Goal: Information Seeking & Learning: Learn about a topic

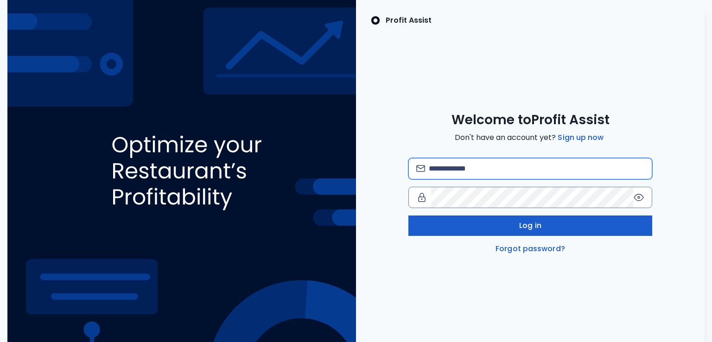
type input "**********"
click at [527, 224] on span "Log in" at bounding box center [530, 225] width 22 height 11
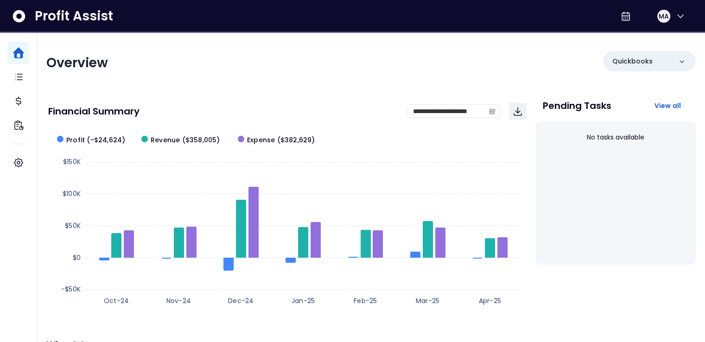
click at [315, 88] on div "**********" at bounding box center [371, 306] width 668 height 549
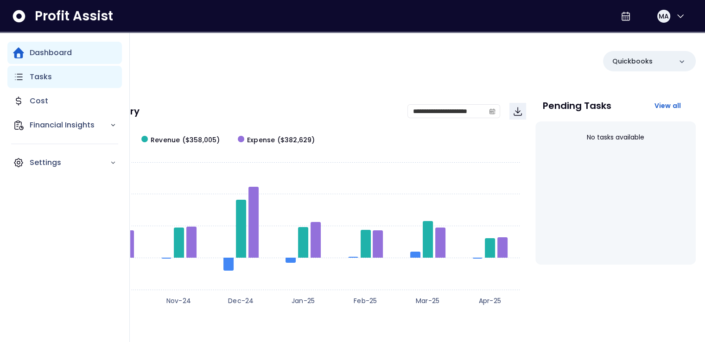
click at [39, 77] on p "Tasks" at bounding box center [41, 76] width 22 height 11
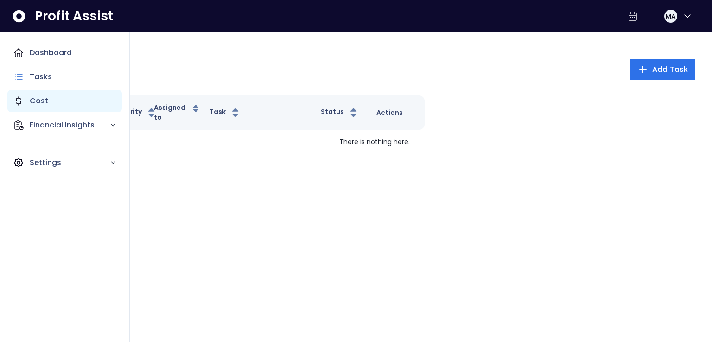
click at [19, 97] on icon "Main navigation" at bounding box center [18, 101] width 5 height 8
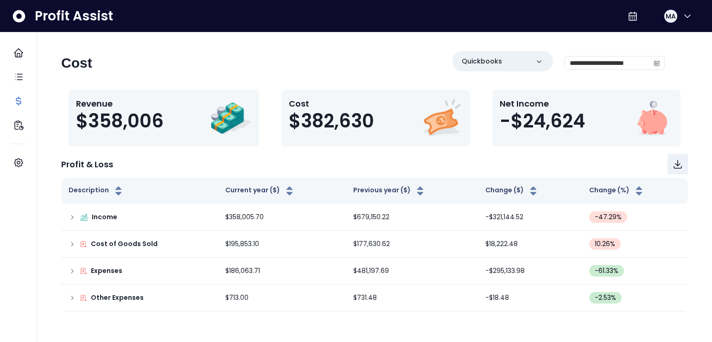
click at [412, 160] on div "Profit & Loss" at bounding box center [374, 164] width 627 height 20
click at [455, 158] on div "Profit & Loss" at bounding box center [374, 164] width 627 height 20
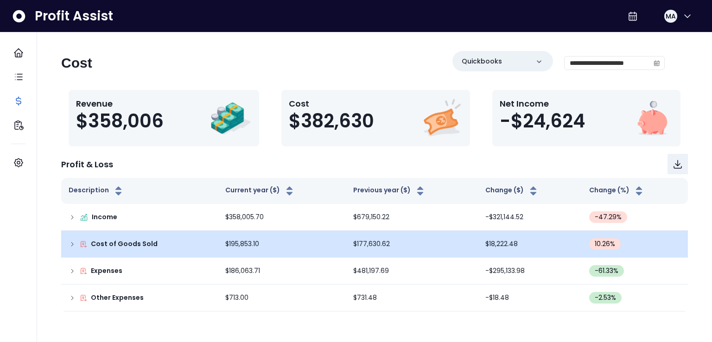
click at [70, 247] on icon at bounding box center [72, 244] width 7 height 7
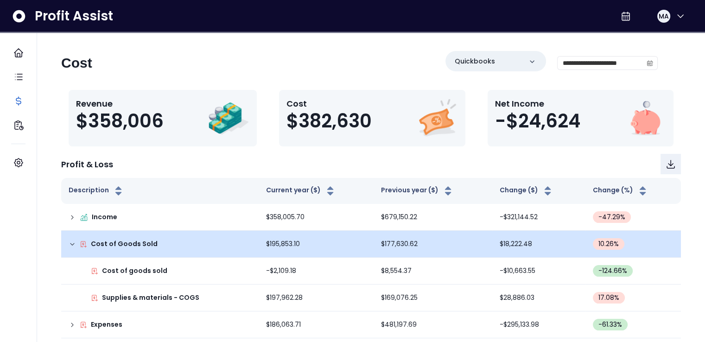
scroll to position [32, 0]
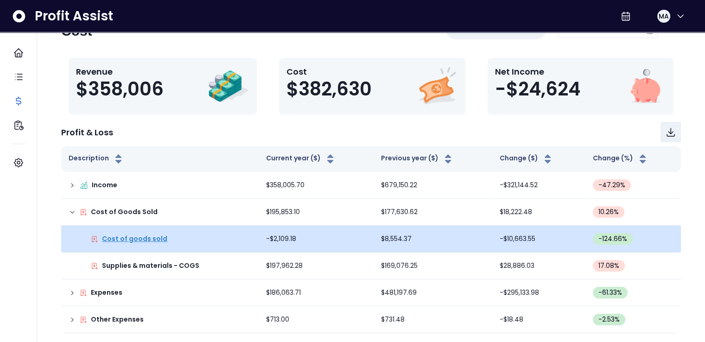
click at [154, 239] on p "Cost of goods sold" at bounding box center [134, 239] width 65 height 10
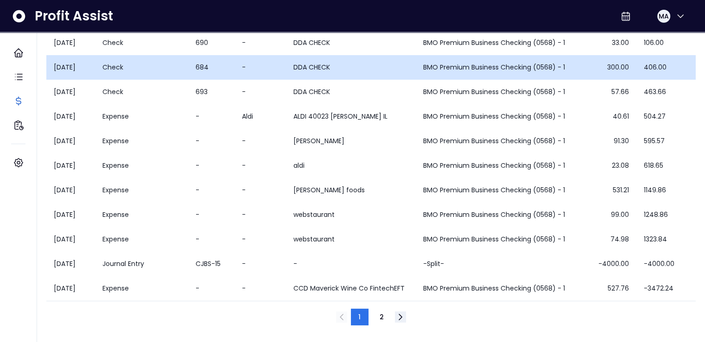
scroll to position [0, 0]
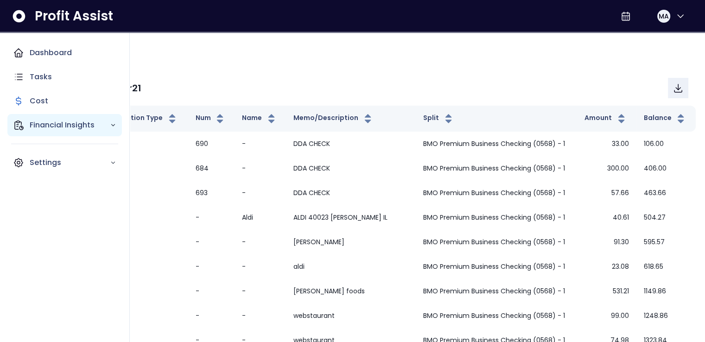
click at [43, 128] on p "Financial Insights" at bounding box center [70, 125] width 80 height 11
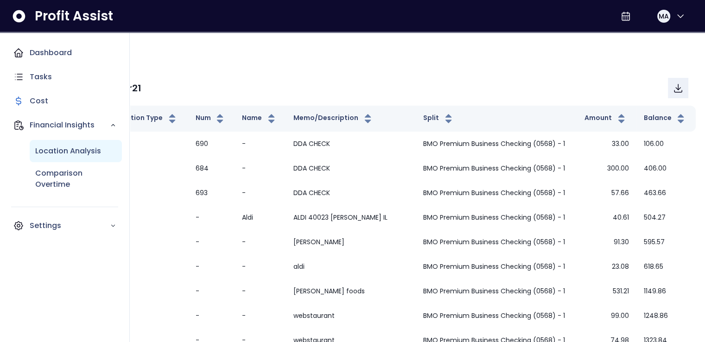
click at [68, 152] on p "Location Analysis" at bounding box center [68, 151] width 66 height 11
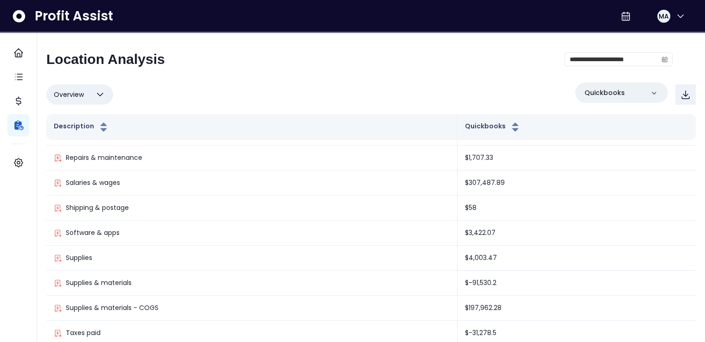
scroll to position [59, 0]
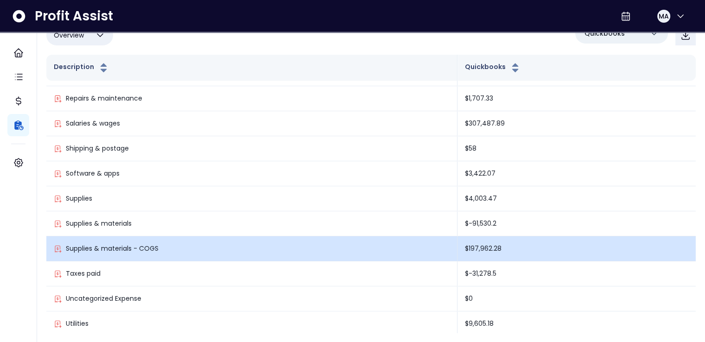
click at [475, 245] on td "$197,962.28" at bounding box center [577, 248] width 238 height 25
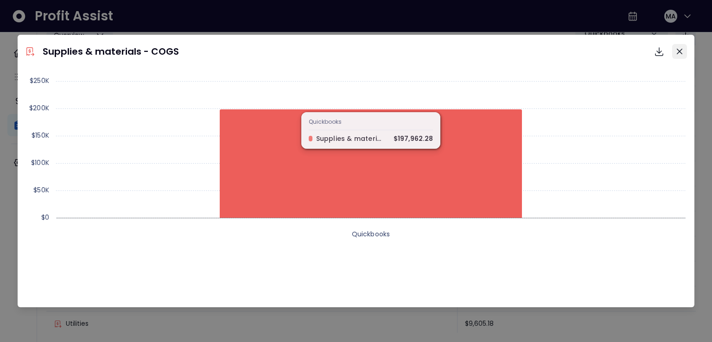
click at [679, 50] on icon "Close" at bounding box center [680, 52] width 6 height 6
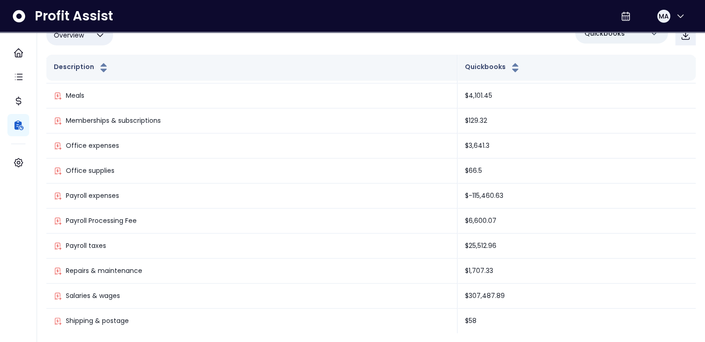
scroll to position [423, 0]
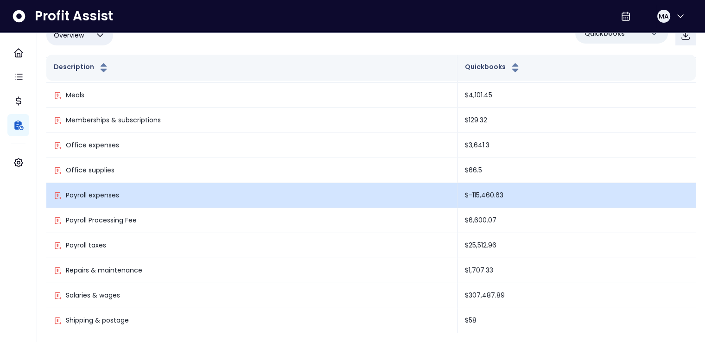
click at [471, 195] on td "$-115,460.63" at bounding box center [577, 195] width 238 height 25
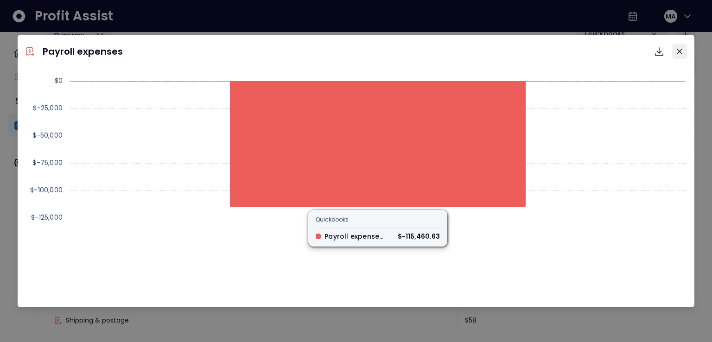
click at [680, 49] on icon "Close" at bounding box center [680, 52] width 6 height 6
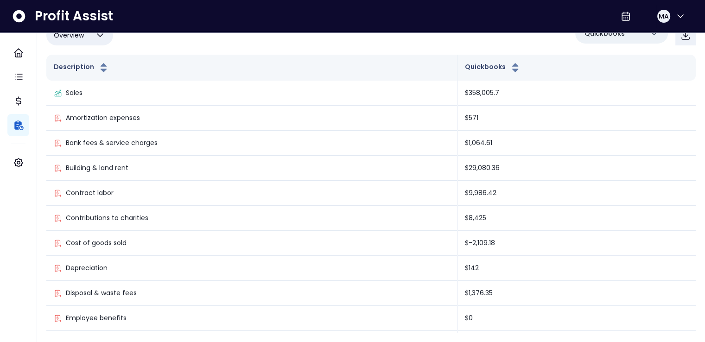
scroll to position [0, 0]
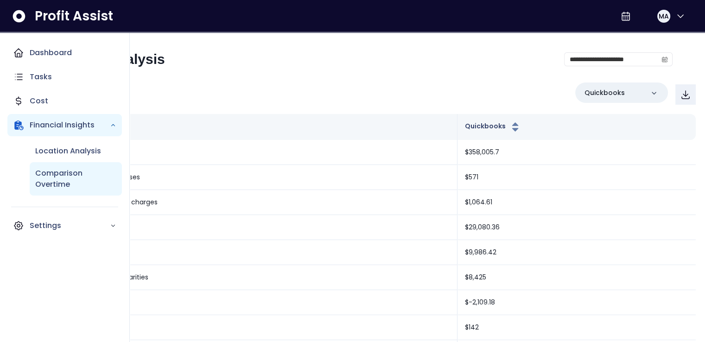
click at [58, 174] on p "Comparison Overtime" at bounding box center [75, 179] width 81 height 22
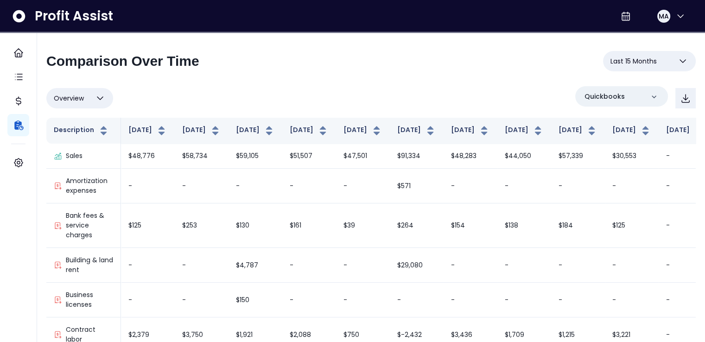
click at [399, 76] on div "**********" at bounding box center [370, 65] width 649 height 28
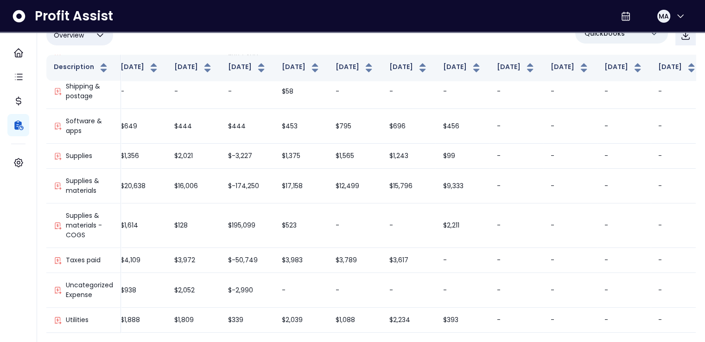
scroll to position [957, 0]
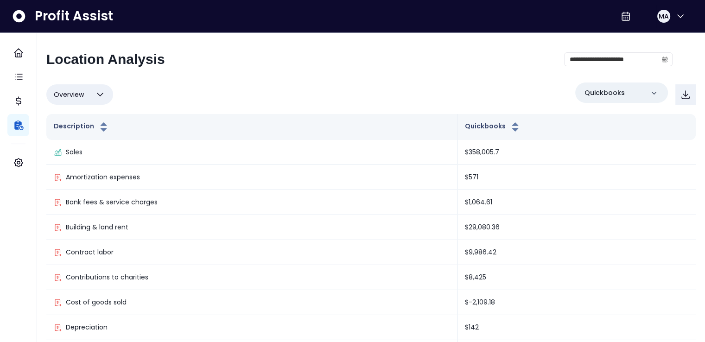
click at [74, 78] on div "**********" at bounding box center [370, 221] width 649 height 341
click at [86, 93] on button "Overview" at bounding box center [79, 94] width 67 height 20
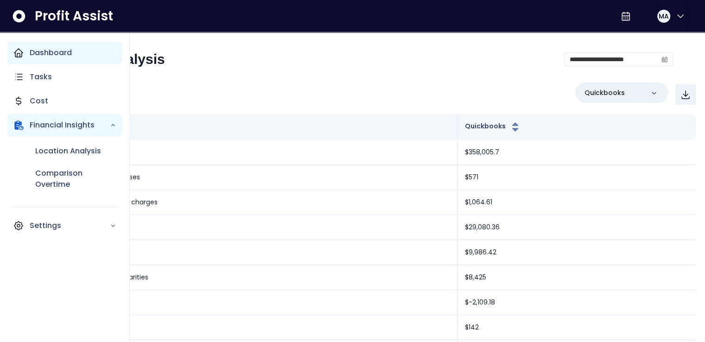
click at [22, 53] on icon "Main navigation" at bounding box center [18, 53] width 8 height 8
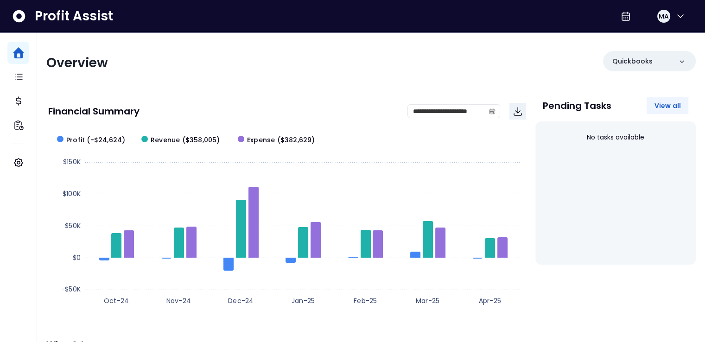
click at [679, 106] on span "View all" at bounding box center [667, 105] width 27 height 9
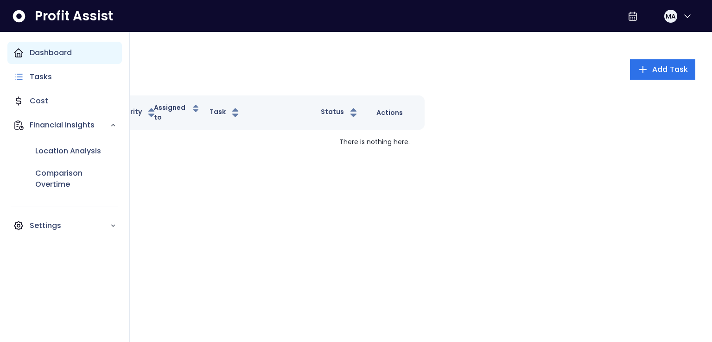
click at [22, 51] on icon "Main navigation" at bounding box center [18, 52] width 11 height 11
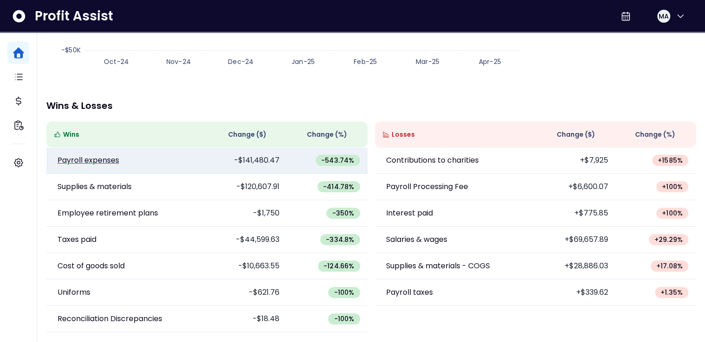
click at [90, 160] on p "Payroll expenses" at bounding box center [88, 160] width 62 height 11
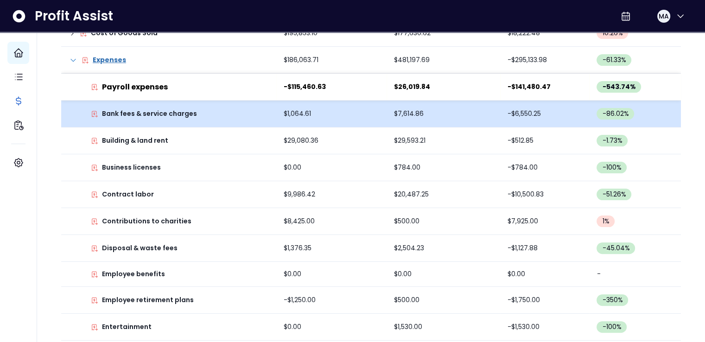
scroll to position [211, 0]
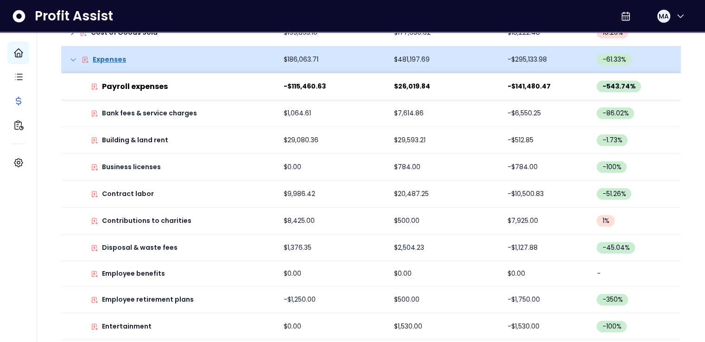
click at [69, 59] on icon at bounding box center [73, 59] width 9 height 9
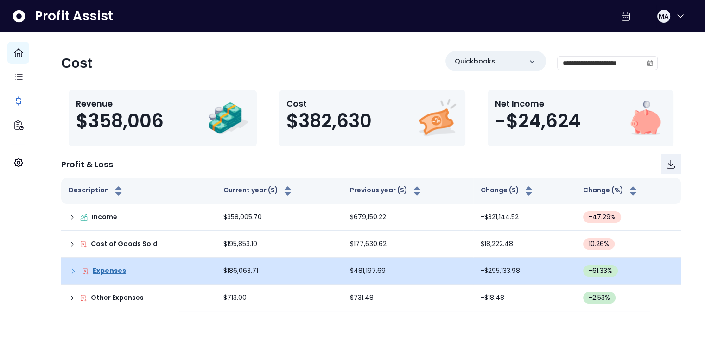
scroll to position [0, 0]
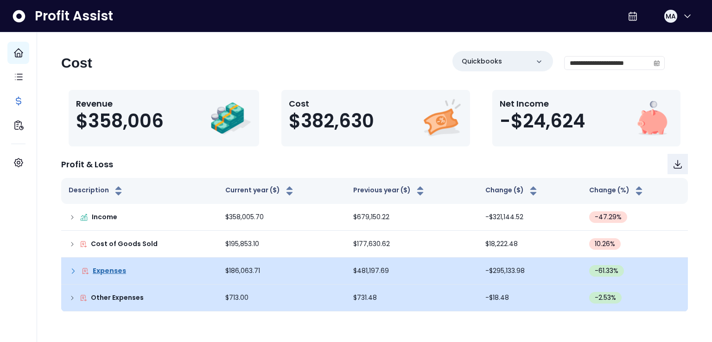
click at [72, 301] on div "Other Expenses" at bounding box center [140, 298] width 142 height 10
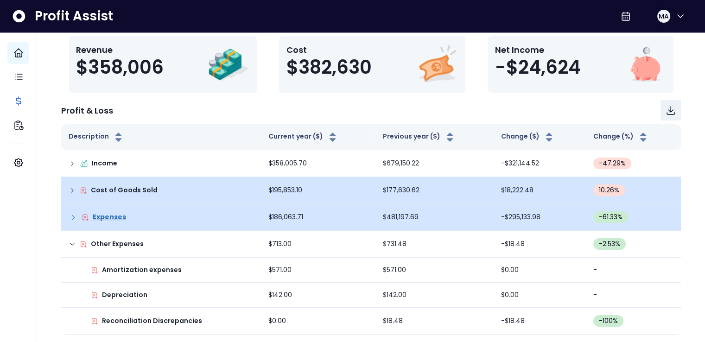
scroll to position [55, 0]
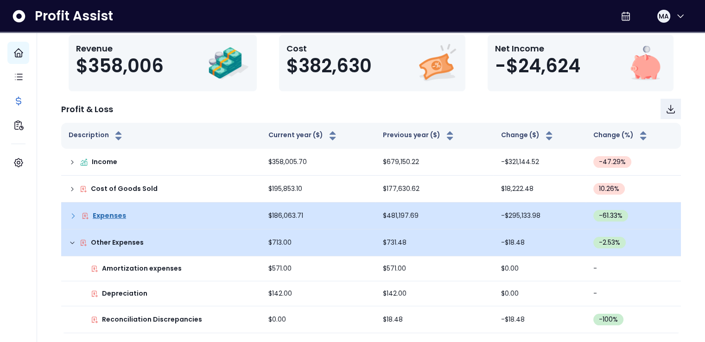
click at [72, 240] on icon at bounding box center [72, 242] width 7 height 7
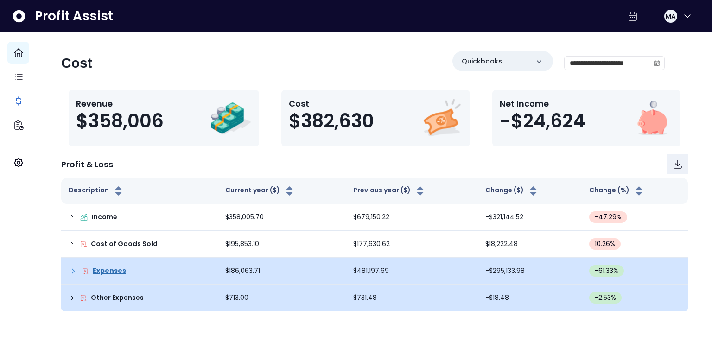
click at [76, 272] on icon at bounding box center [73, 271] width 9 height 9
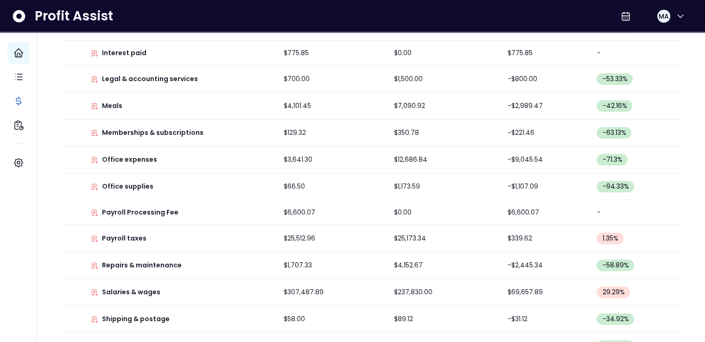
scroll to position [634, 0]
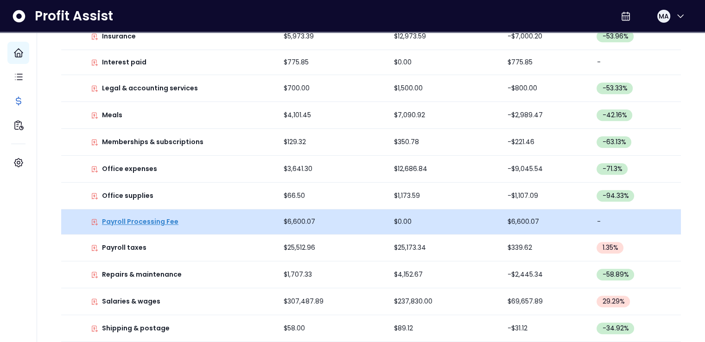
click at [130, 217] on p "Payroll Processing Fee" at bounding box center [140, 222] width 76 height 10
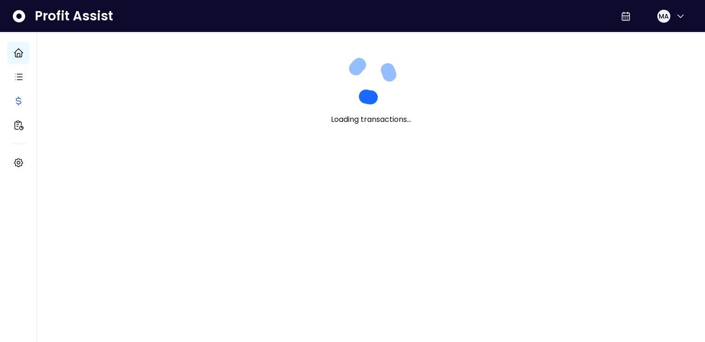
scroll to position [0, 0]
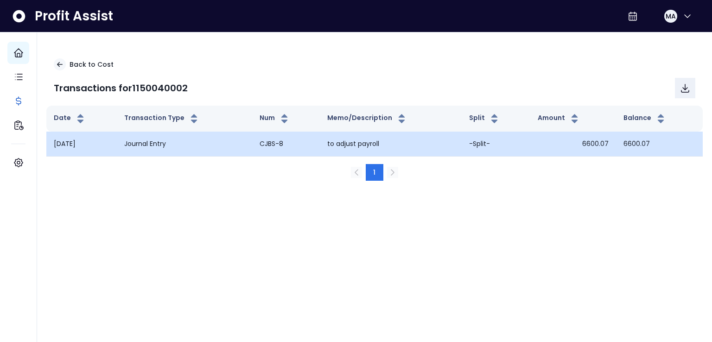
click at [265, 147] on td "CJBS-8" at bounding box center [286, 144] width 68 height 25
click at [117, 150] on td "[DATE]" at bounding box center [81, 144] width 70 height 25
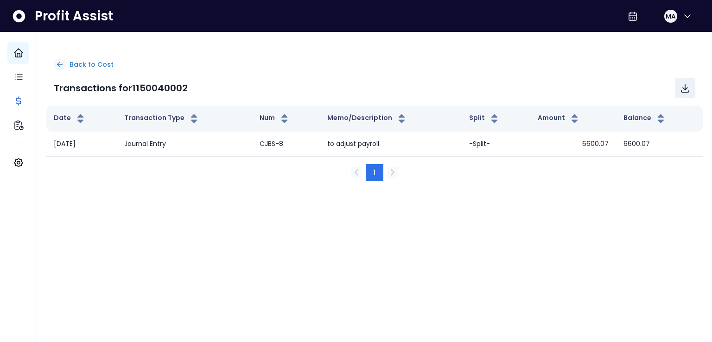
click at [59, 63] on icon at bounding box center [59, 65] width 5 height 4
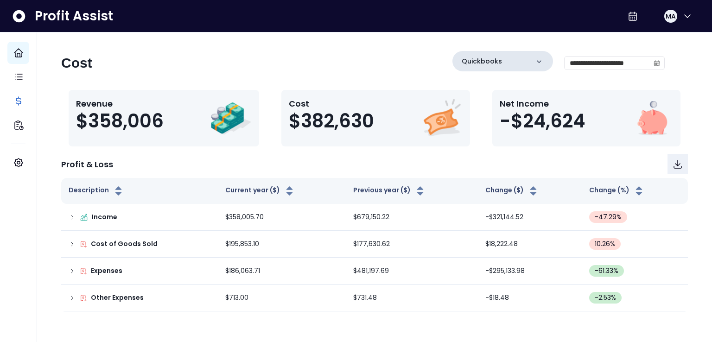
click at [534, 63] on icon at bounding box center [538, 61] width 9 height 9
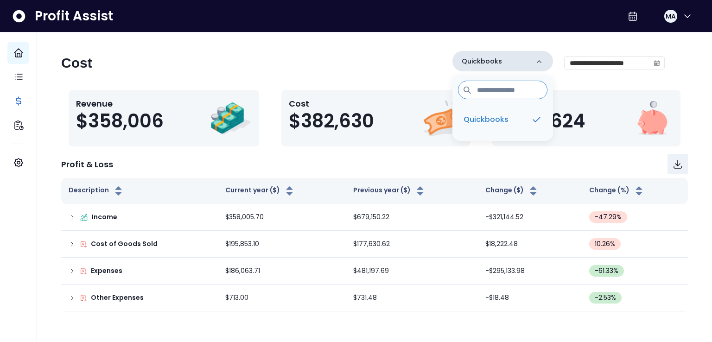
click at [534, 63] on icon at bounding box center [538, 61] width 9 height 9
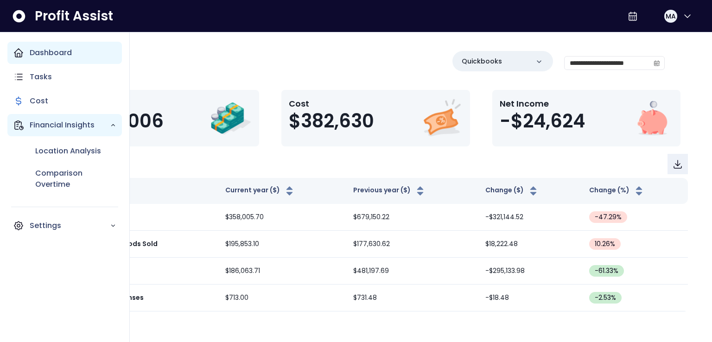
click at [104, 130] on p "Financial Insights" at bounding box center [70, 125] width 80 height 11
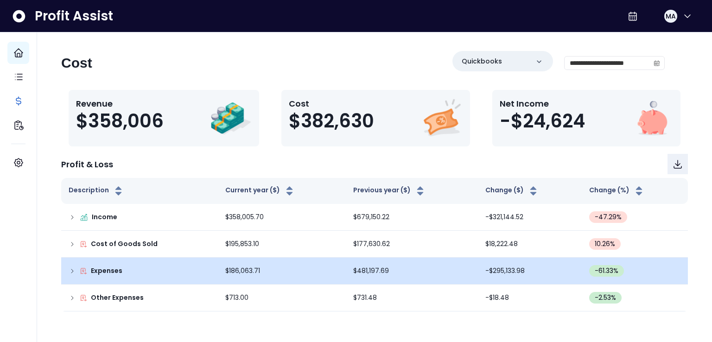
click at [73, 270] on icon at bounding box center [72, 270] width 7 height 7
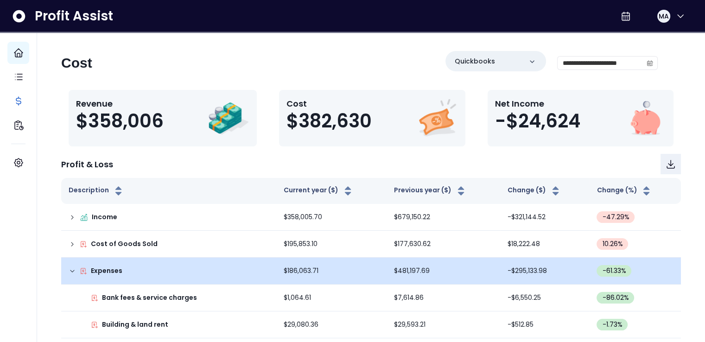
click at [72, 272] on icon at bounding box center [72, 270] width 7 height 7
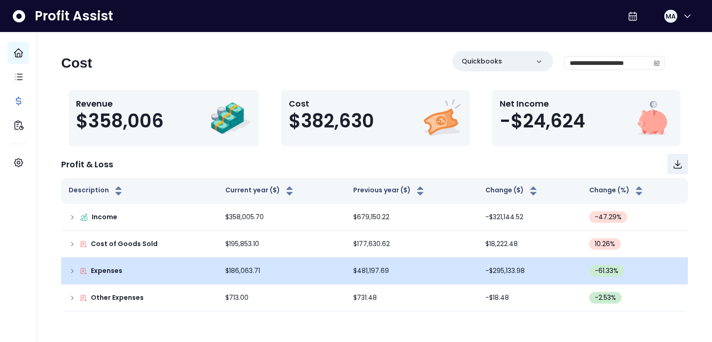
click at [391, 160] on div "Profit & Loss" at bounding box center [374, 164] width 627 height 20
click at [198, 121] on div "Revenue $358,006" at bounding box center [164, 118] width 176 height 42
click at [599, 58] on input "**********" at bounding box center [607, 63] width 85 height 13
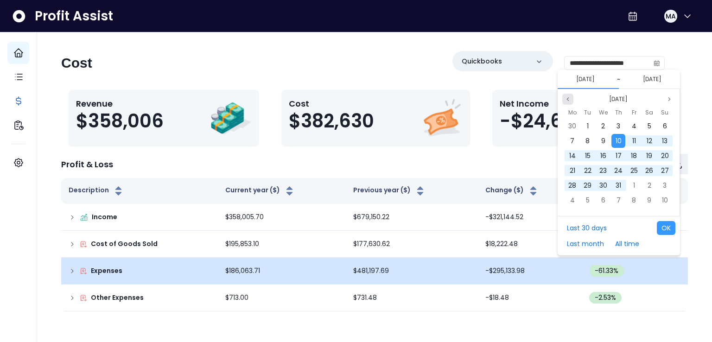
click at [571, 100] on button "Previous month" at bounding box center [567, 99] width 11 height 11
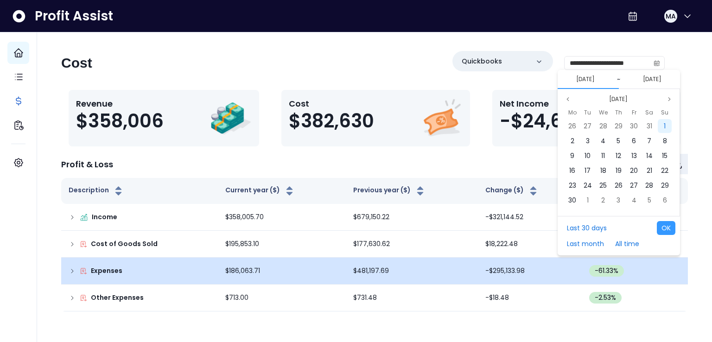
click at [661, 128] on div "1" at bounding box center [665, 126] width 14 height 14
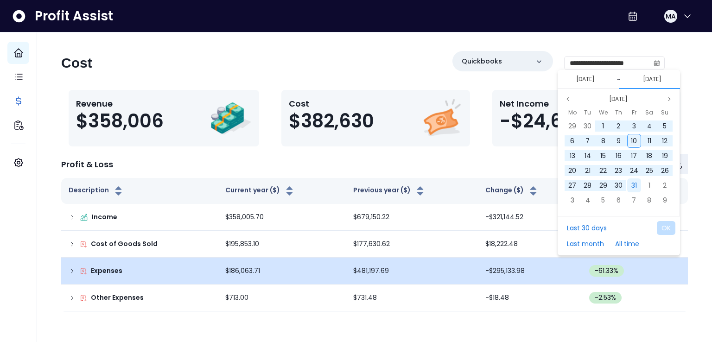
click at [636, 183] on span "31" at bounding box center [634, 185] width 6 height 9
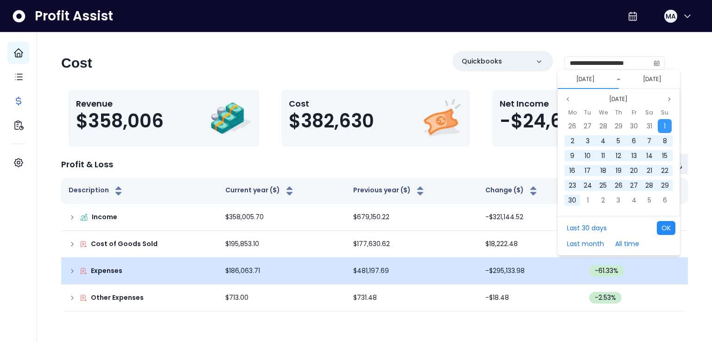
click at [667, 225] on button "OK" at bounding box center [666, 228] width 19 height 14
type input "**********"
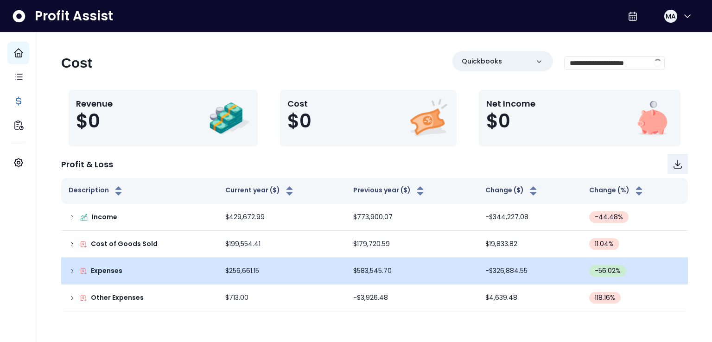
click at [337, 66] on div "**********" at bounding box center [363, 67] width 604 height 32
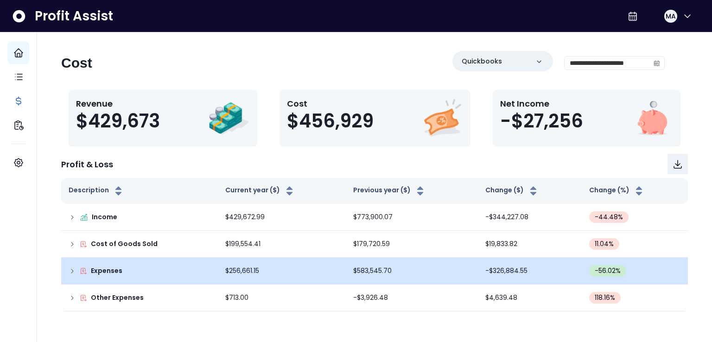
click at [342, 56] on div "**********" at bounding box center [363, 67] width 604 height 32
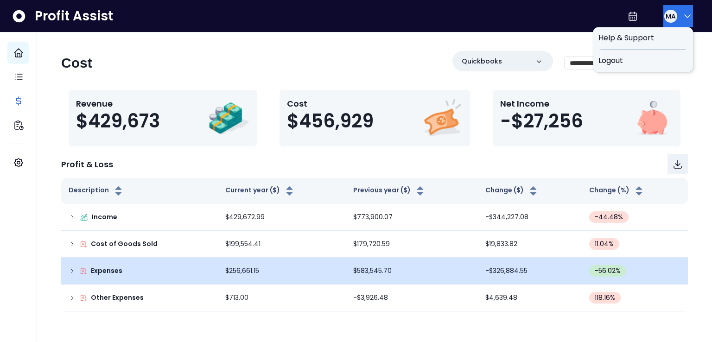
click at [685, 16] on icon "button" at bounding box center [688, 16] width 6 height 3
click at [645, 61] on span "Logout" at bounding box center [642, 60] width 89 height 11
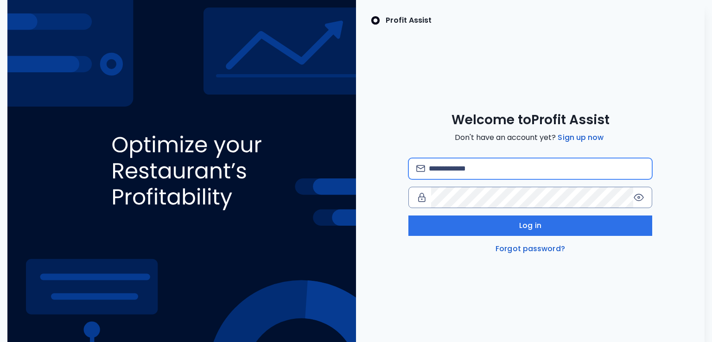
type input "**********"
click at [502, 166] on input "**********" at bounding box center [537, 169] width 216 height 20
click at [645, 197] on div at bounding box center [530, 197] width 244 height 21
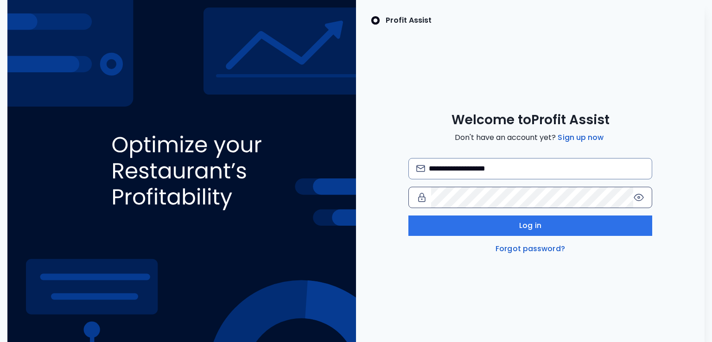
click at [642, 197] on icon at bounding box center [638, 197] width 11 height 11
